Goal: Navigation & Orientation: Find specific page/section

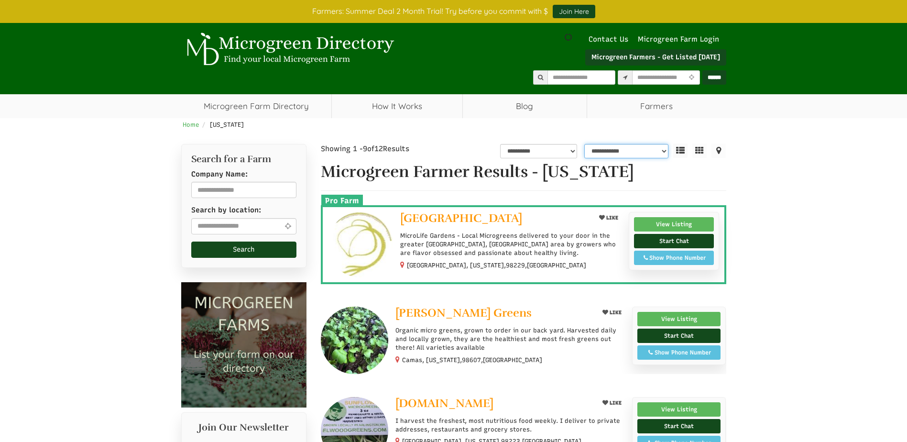
click at [604, 150] on select "**********" at bounding box center [626, 151] width 84 height 14
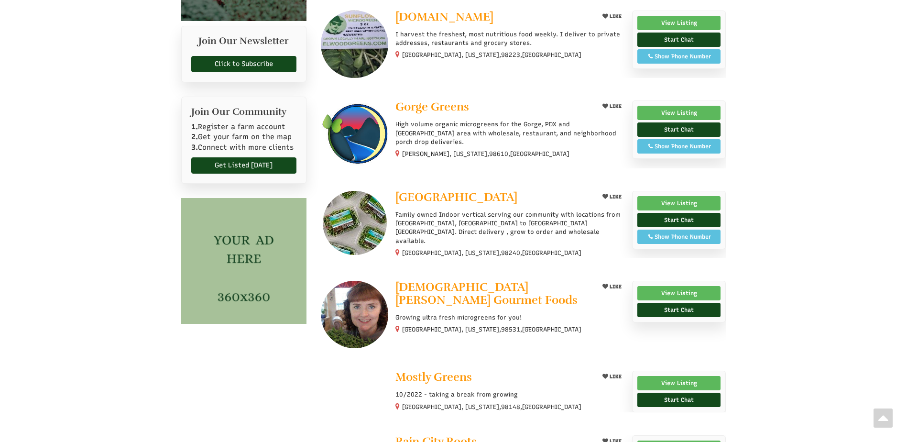
select select "Language Translate Widget"
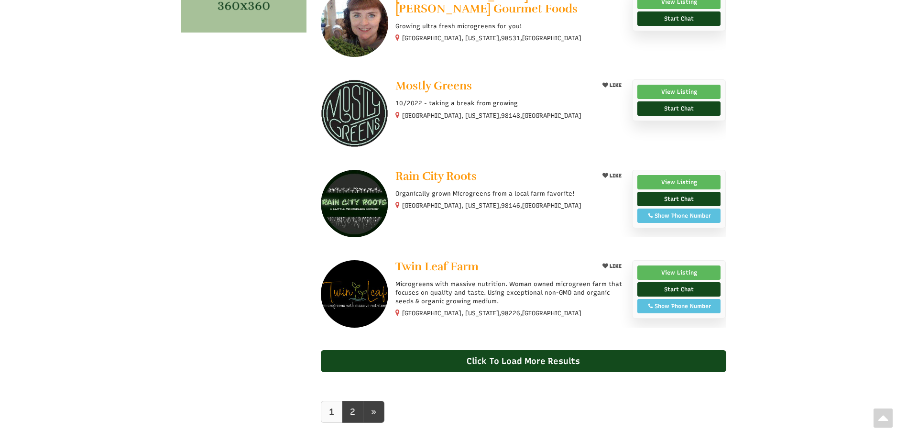
scroll to position [667, 0]
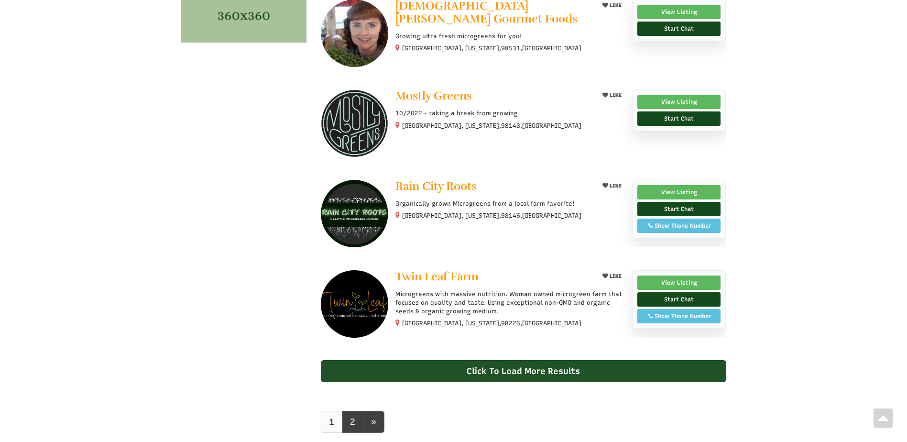
click at [532, 368] on div "Click To Load More Results" at bounding box center [523, 371] width 405 height 22
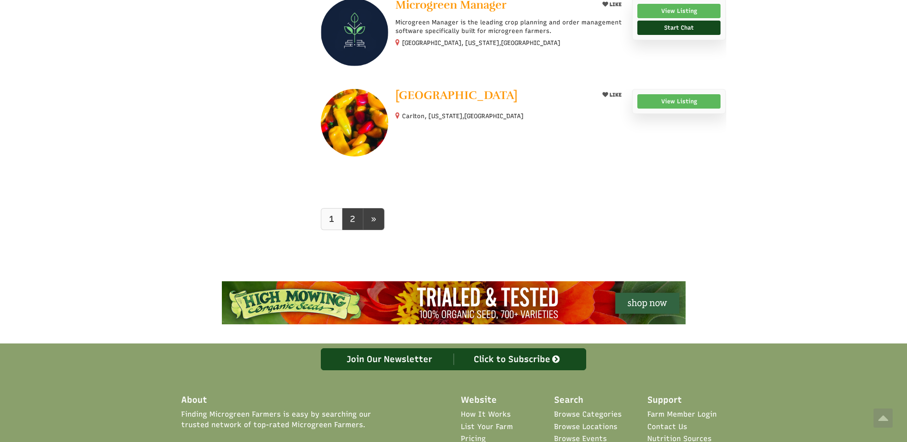
scroll to position [1110, 0]
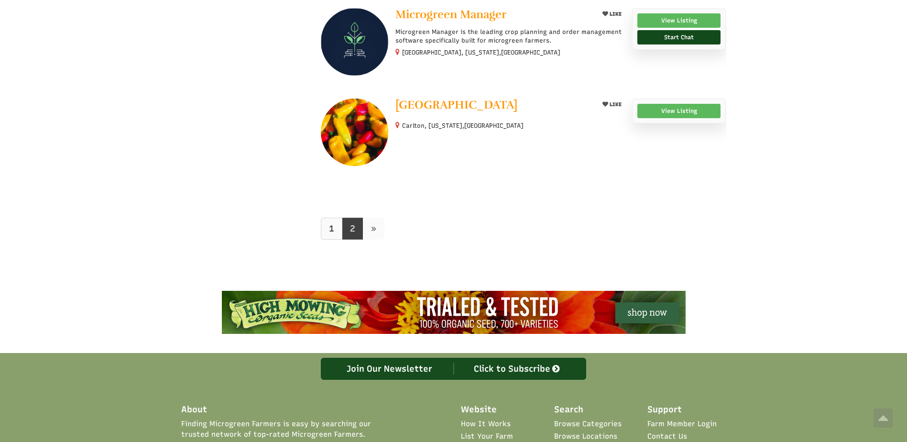
click at [375, 227] on span "»" at bounding box center [373, 228] width 5 height 11
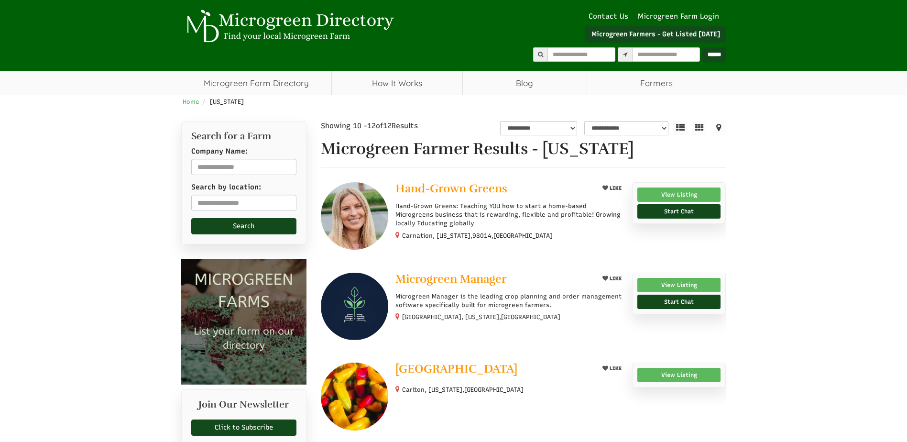
select select "Language Translate Widget"
